Goal: Information Seeking & Learning: Learn about a topic

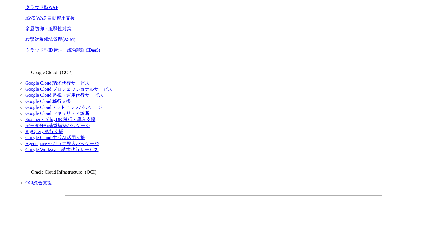
scroll to position [398, 0]
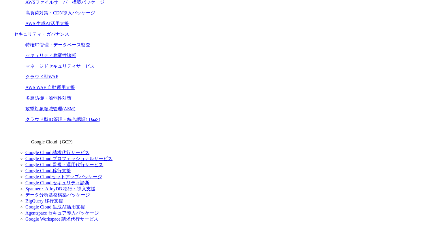
scroll to position [461, 0]
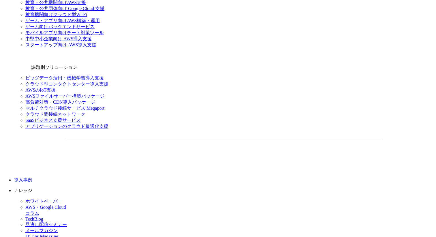
scroll to position [745, 0]
